Goal: Task Accomplishment & Management: Complete application form

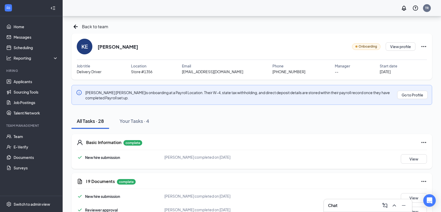
scroll to position [471, 0]
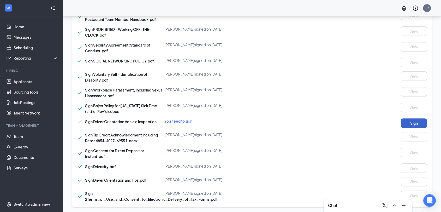
click at [409, 124] on button "Sign" at bounding box center [414, 122] width 26 height 9
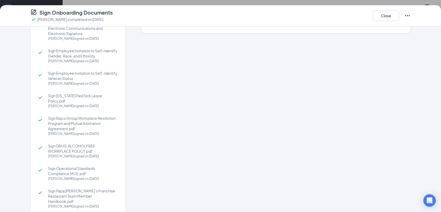
scroll to position [0, 0]
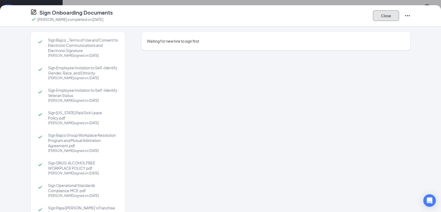
click at [377, 19] on button "Close" at bounding box center [386, 15] width 26 height 10
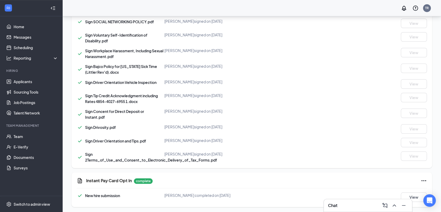
scroll to position [432, 0]
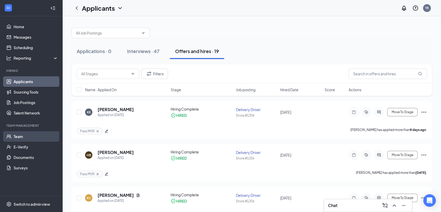
click at [25, 135] on link "Team" at bounding box center [36, 136] width 45 height 10
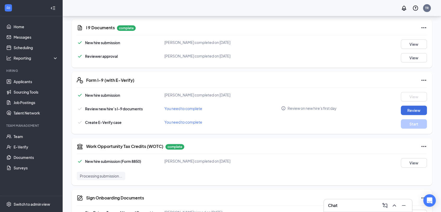
scroll to position [154, 0]
click at [424, 107] on button "Review" at bounding box center [414, 109] width 26 height 9
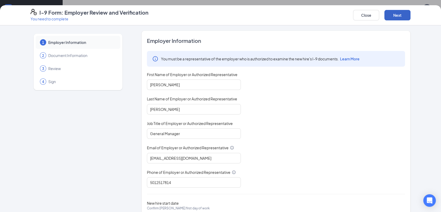
click at [385, 13] on button "Next" at bounding box center [398, 15] width 26 height 10
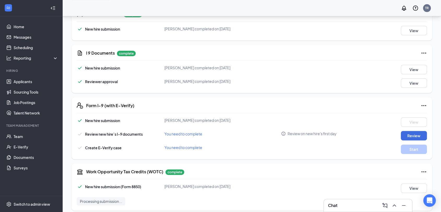
scroll to position [128, 0]
click at [423, 134] on button "Review" at bounding box center [414, 135] width 26 height 9
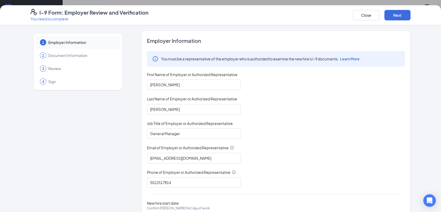
scroll to position [28, 0]
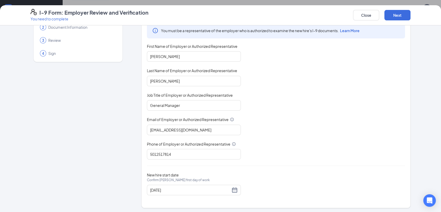
click at [44, 51] on div "4 Sign" at bounding box center [78, 53] width 85 height 13
click at [365, 18] on button "Close" at bounding box center [366, 15] width 26 height 10
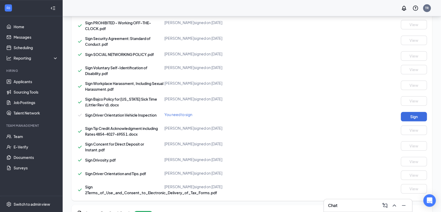
scroll to position [482, 0]
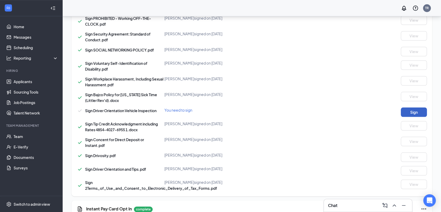
click at [412, 108] on button "Sign" at bounding box center [414, 111] width 26 height 9
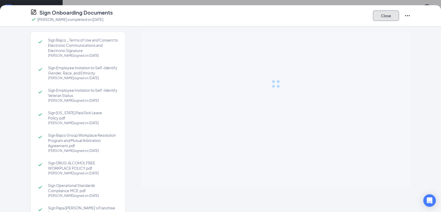
click at [385, 15] on button "Close" at bounding box center [386, 15] width 26 height 10
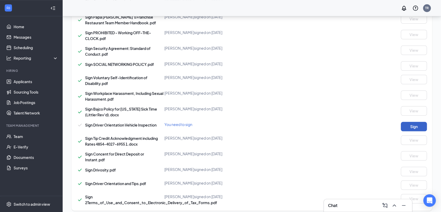
scroll to position [468, 0]
click at [421, 126] on button "Sign" at bounding box center [414, 125] width 26 height 9
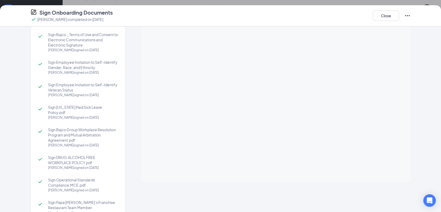
scroll to position [0, 0]
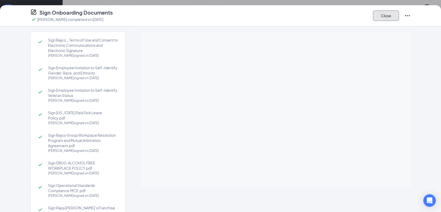
click at [390, 18] on button "Close" at bounding box center [386, 15] width 26 height 10
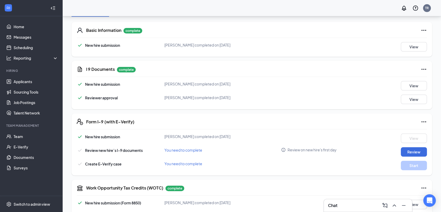
scroll to position [114, 0]
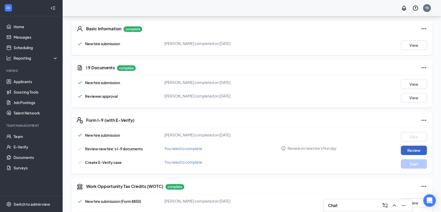
click at [412, 146] on button "Review" at bounding box center [414, 149] width 26 height 9
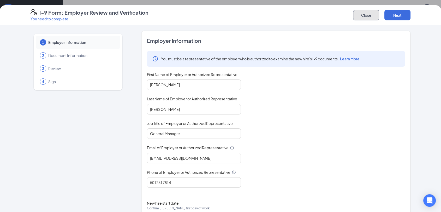
click at [371, 13] on button "Close" at bounding box center [366, 15] width 26 height 10
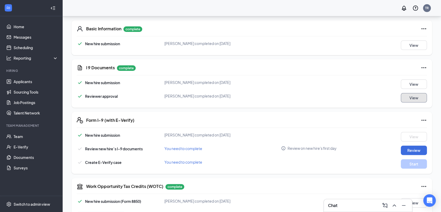
click at [411, 95] on button "View" at bounding box center [414, 97] width 26 height 9
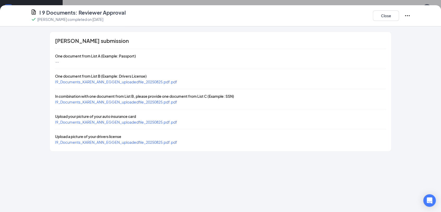
click at [155, 122] on span "I9_Documents_KAREN_ANN_EGGEN_uploadedfile_20250825.pdf.pdf" at bounding box center [116, 122] width 122 height 5
drag, startPoint x: 382, startPoint y: 14, endPoint x: 398, endPoint y: 15, distance: 16.7
click at [398, 15] on button "Close" at bounding box center [386, 15] width 26 height 10
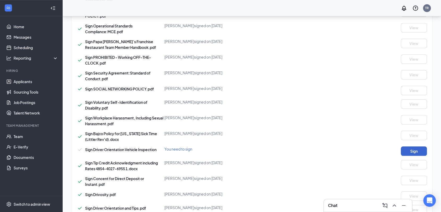
scroll to position [443, 0]
click at [416, 150] on button "Sign" at bounding box center [414, 150] width 26 height 9
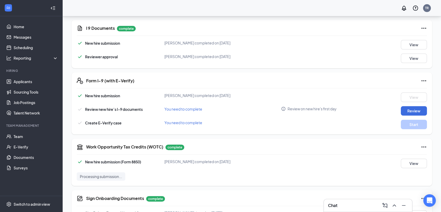
scroll to position [153, 0]
click at [412, 111] on button "Review" at bounding box center [414, 110] width 26 height 9
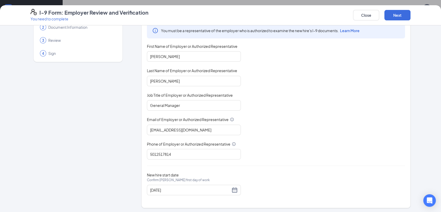
scroll to position [0, 0]
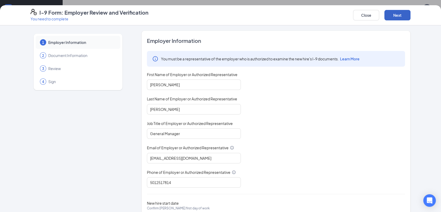
click at [408, 18] on button "Next" at bounding box center [398, 15] width 26 height 10
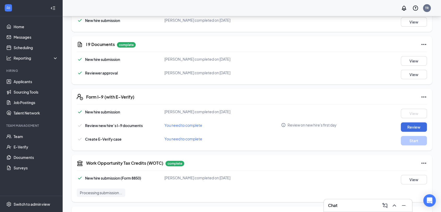
scroll to position [159, 0]
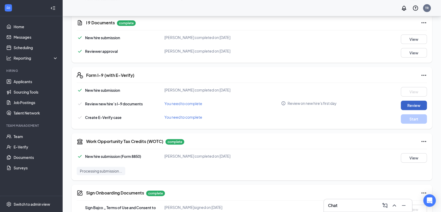
click at [411, 104] on button "Review" at bounding box center [414, 105] width 26 height 9
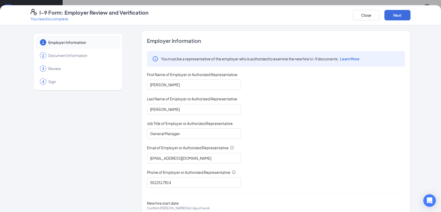
scroll to position [28, 0]
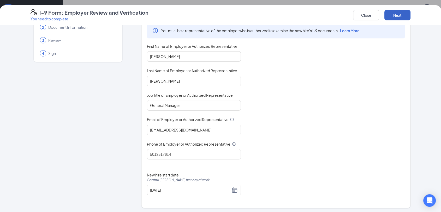
click at [402, 15] on button "Next" at bounding box center [398, 15] width 26 height 10
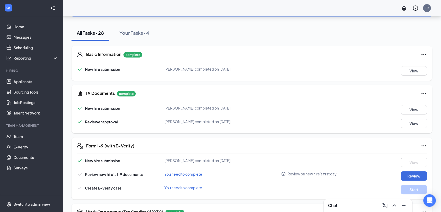
scroll to position [95, 0]
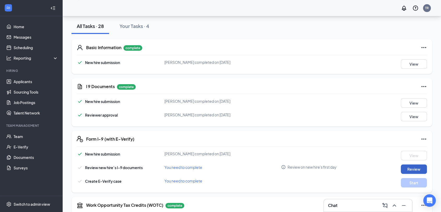
click at [417, 167] on button "Review" at bounding box center [414, 168] width 26 height 9
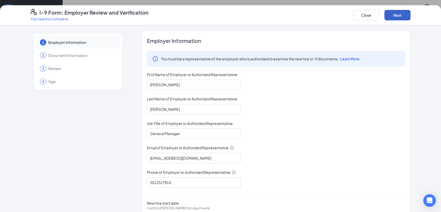
click at [392, 15] on button "Next" at bounding box center [398, 15] width 26 height 10
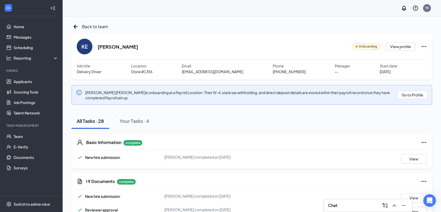
click at [393, 15] on div "TR" at bounding box center [252, 8] width 379 height 16
click at [104, 28] on span "Back to team" at bounding box center [95, 26] width 26 height 7
